Goal: Navigation & Orientation: Find specific page/section

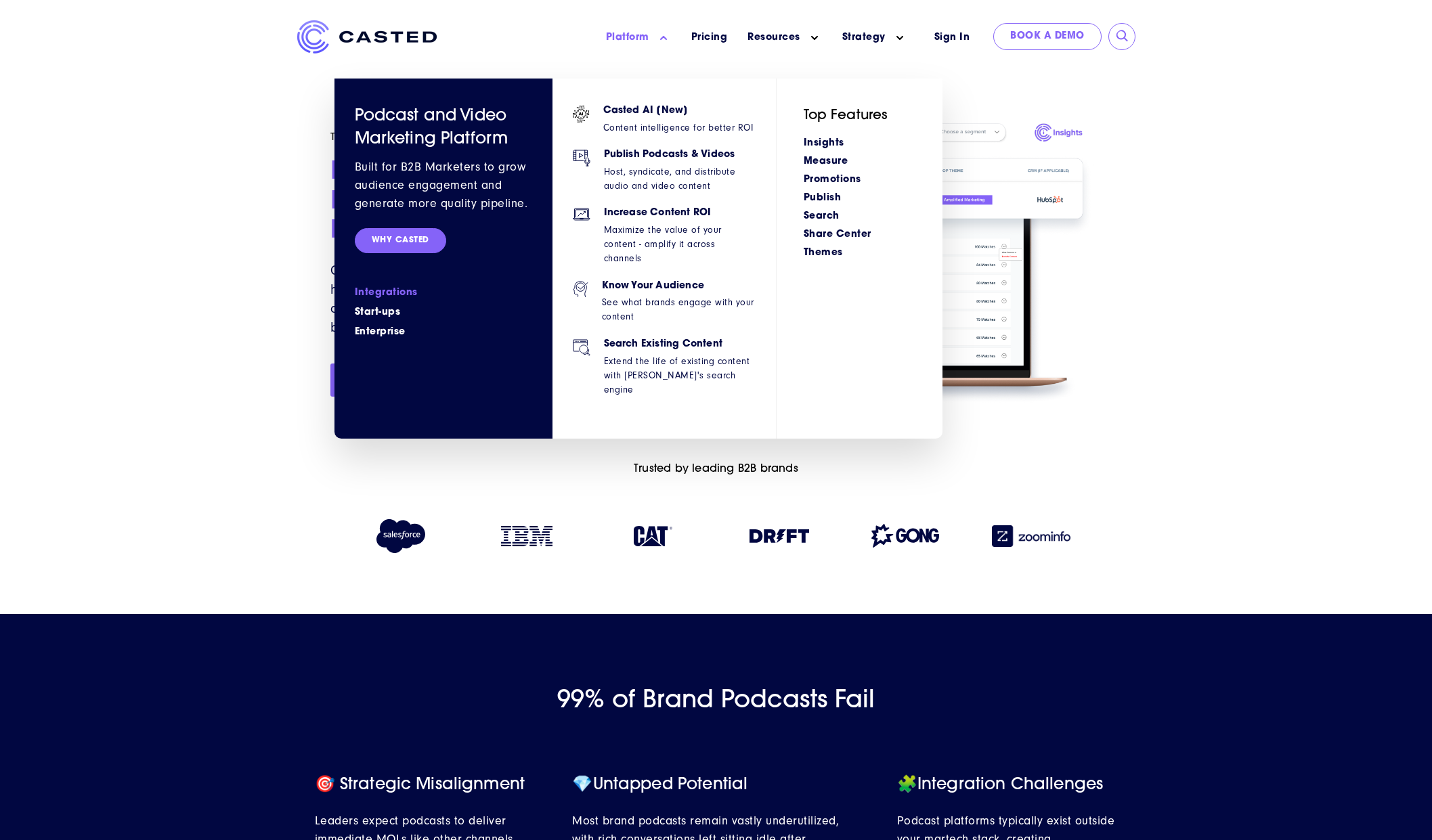
click at [384, 294] on link "Integrations" at bounding box center [444, 292] width 177 height 14
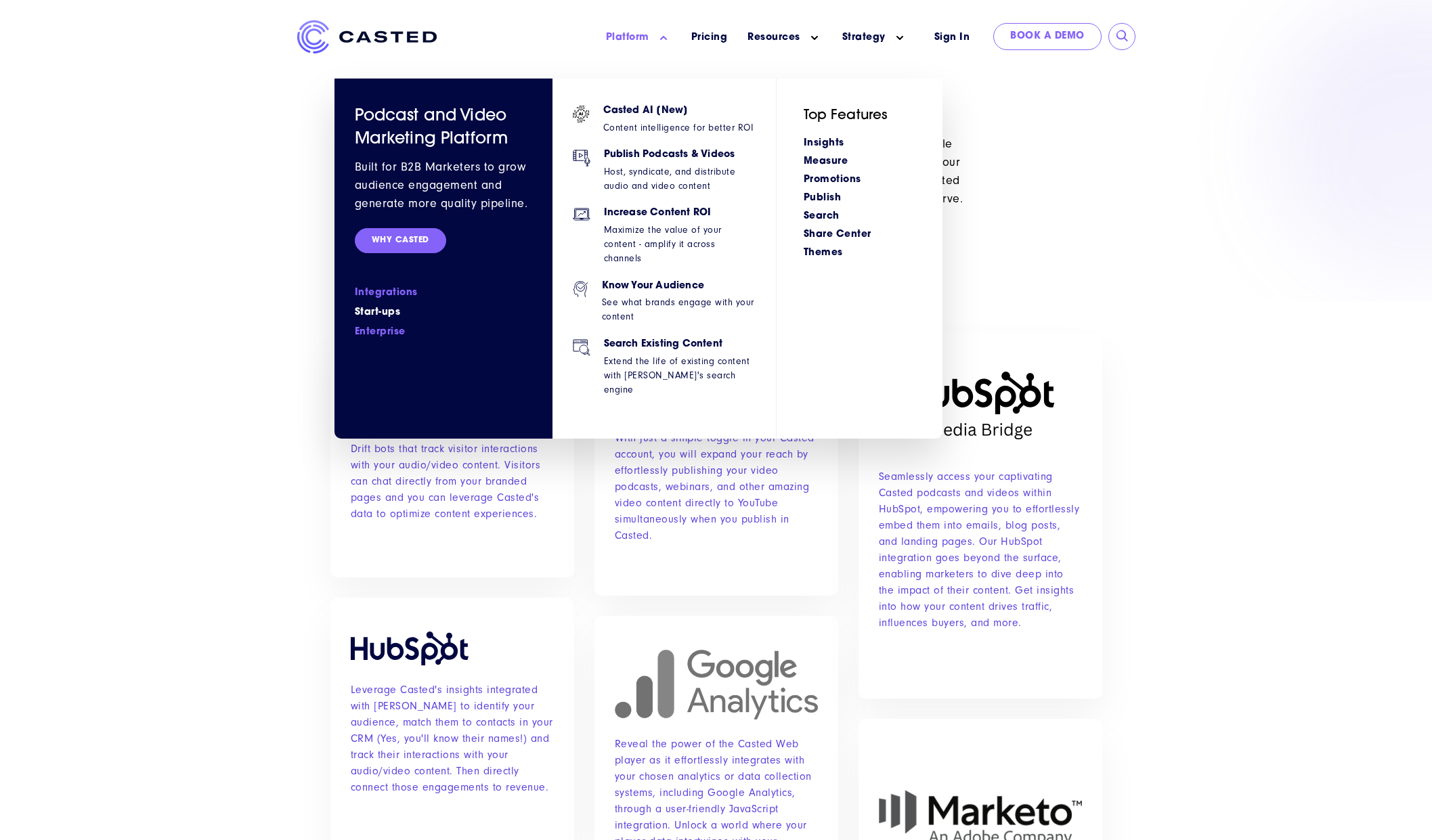
click at [374, 333] on link "Enterprise" at bounding box center [444, 332] width 177 height 14
